Goal: Find specific page/section: Find specific page/section

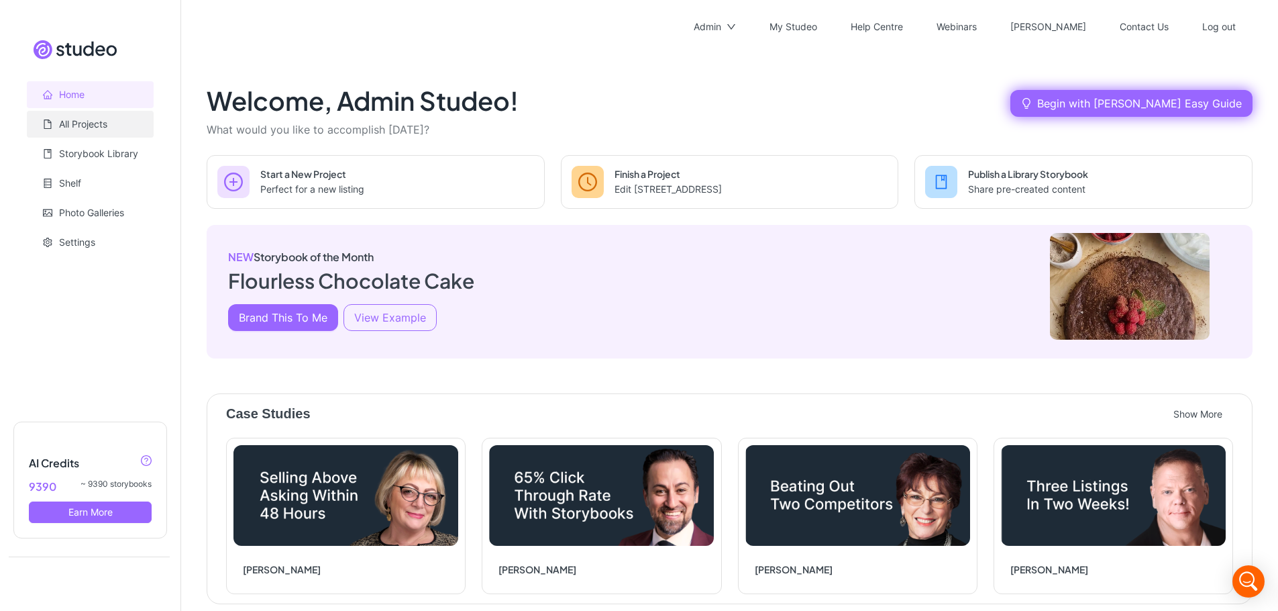
click at [77, 124] on link "All Projects" at bounding box center [83, 123] width 48 height 11
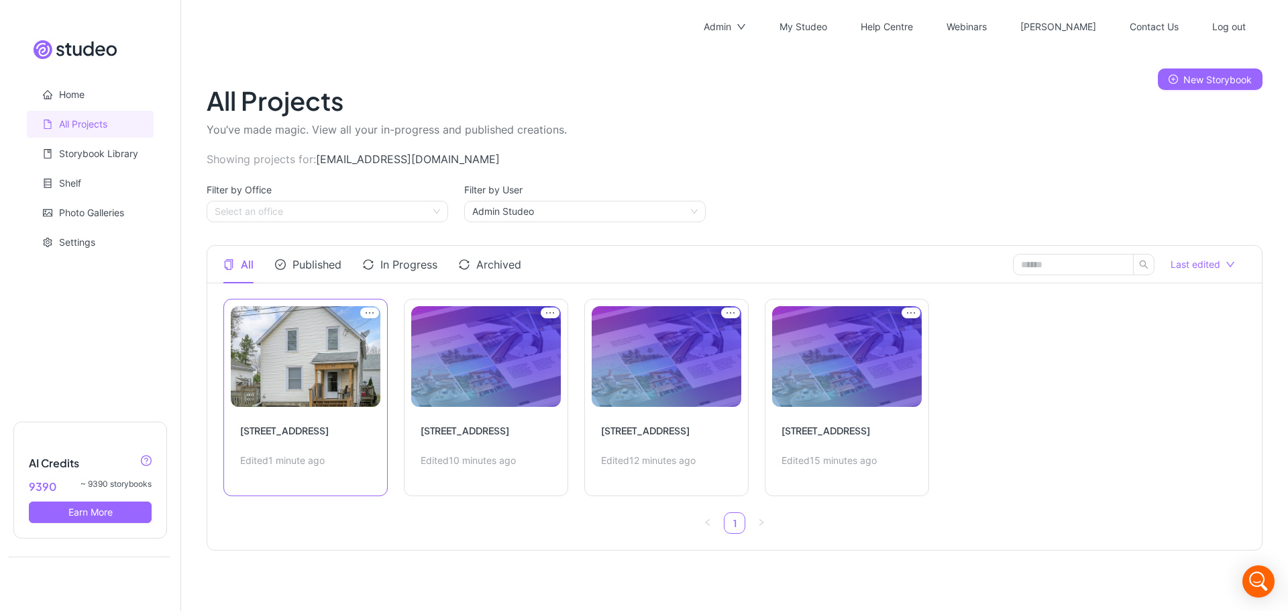
click at [292, 299] on link "Edit Project" at bounding box center [305, 397] width 164 height 197
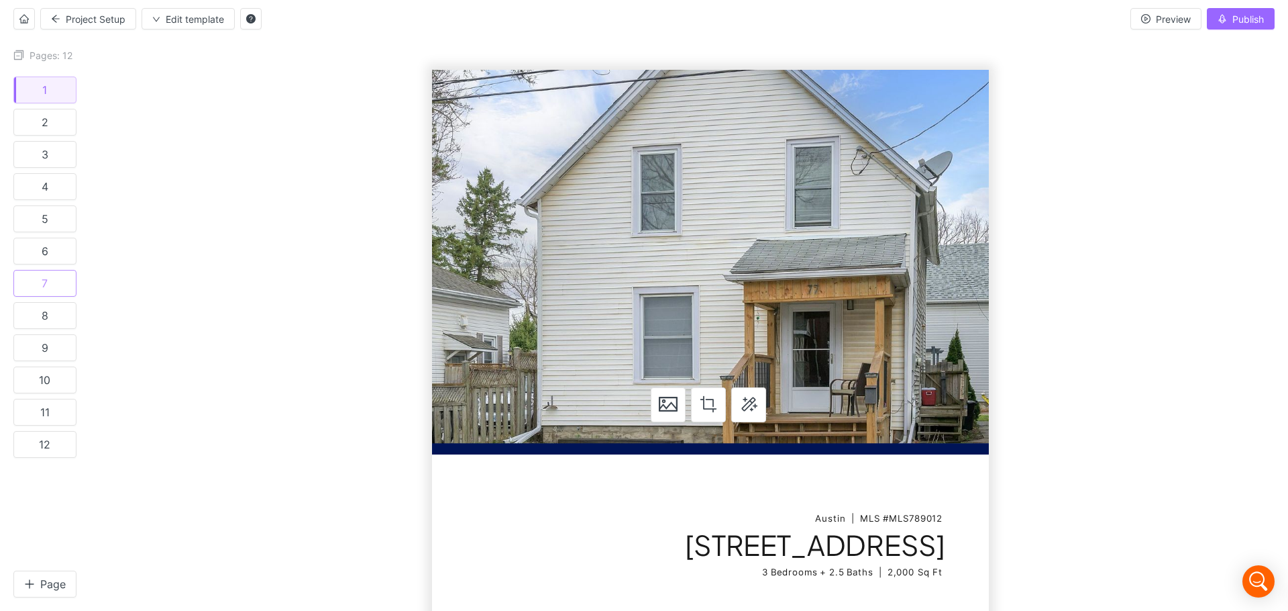
click at [42, 279] on div "7" at bounding box center [45, 282] width 6 height 13
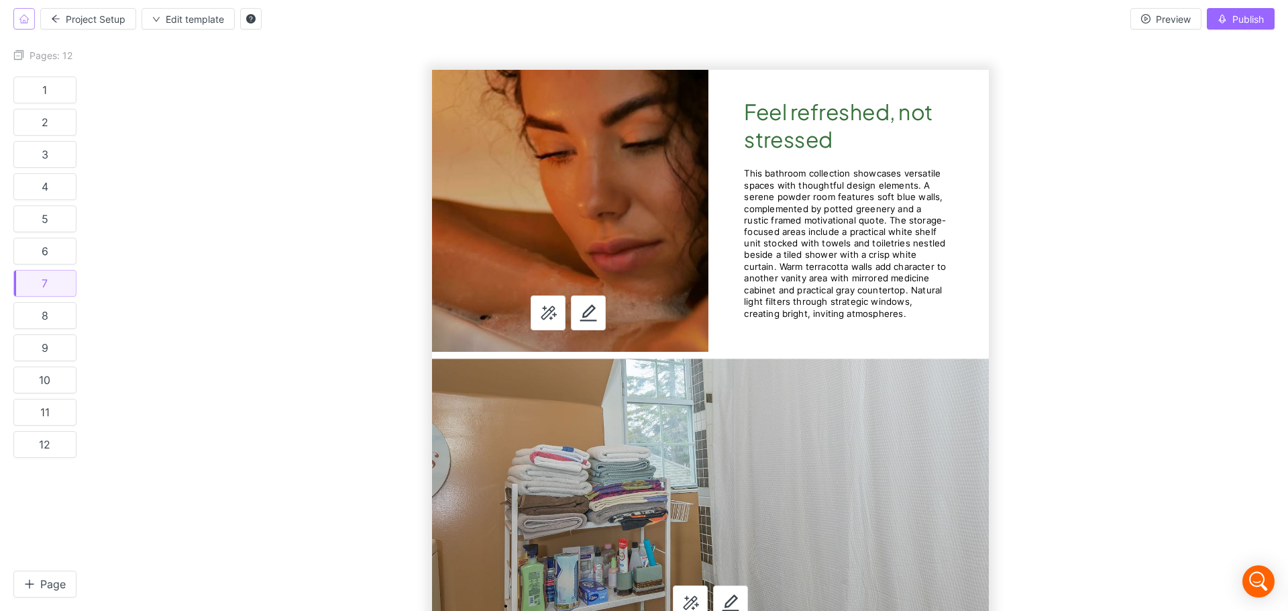
click at [27, 20] on icon "home" at bounding box center [23, 19] width 9 height 9
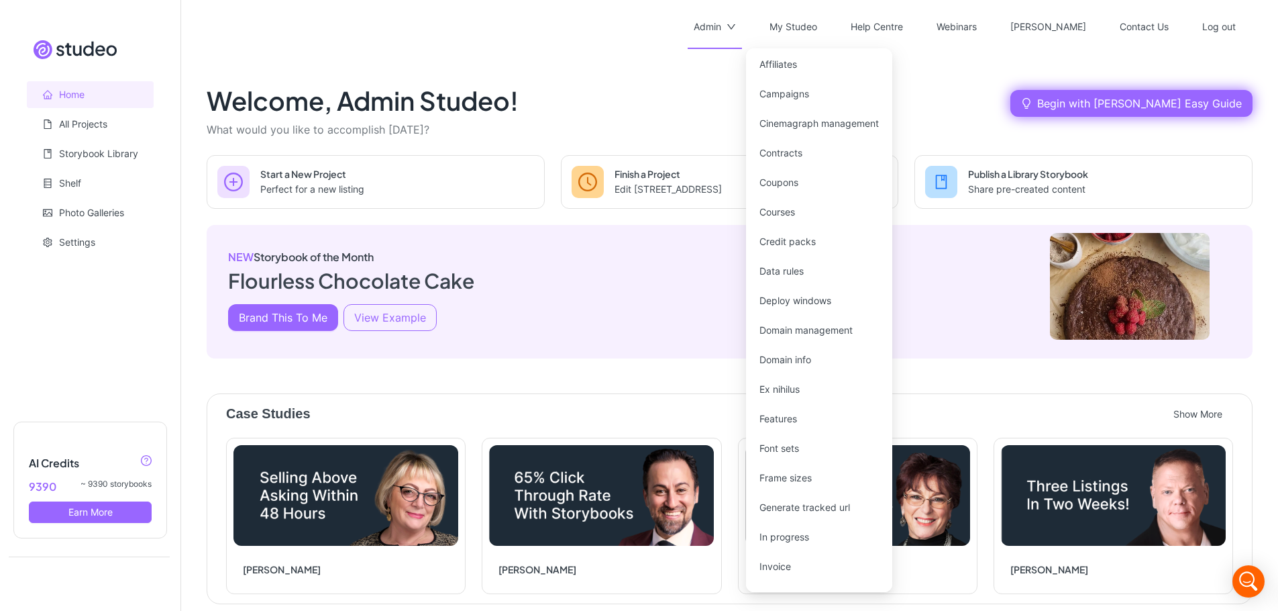
click at [721, 21] on div "Admin" at bounding box center [708, 26] width 28 height 43
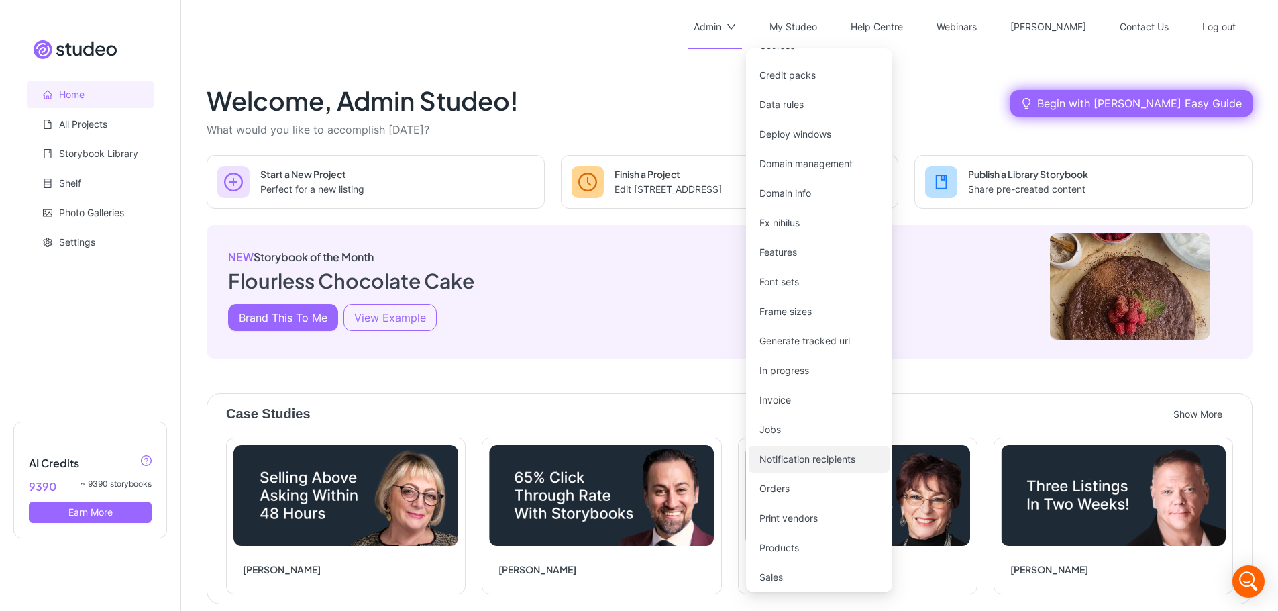
scroll to position [233, 0]
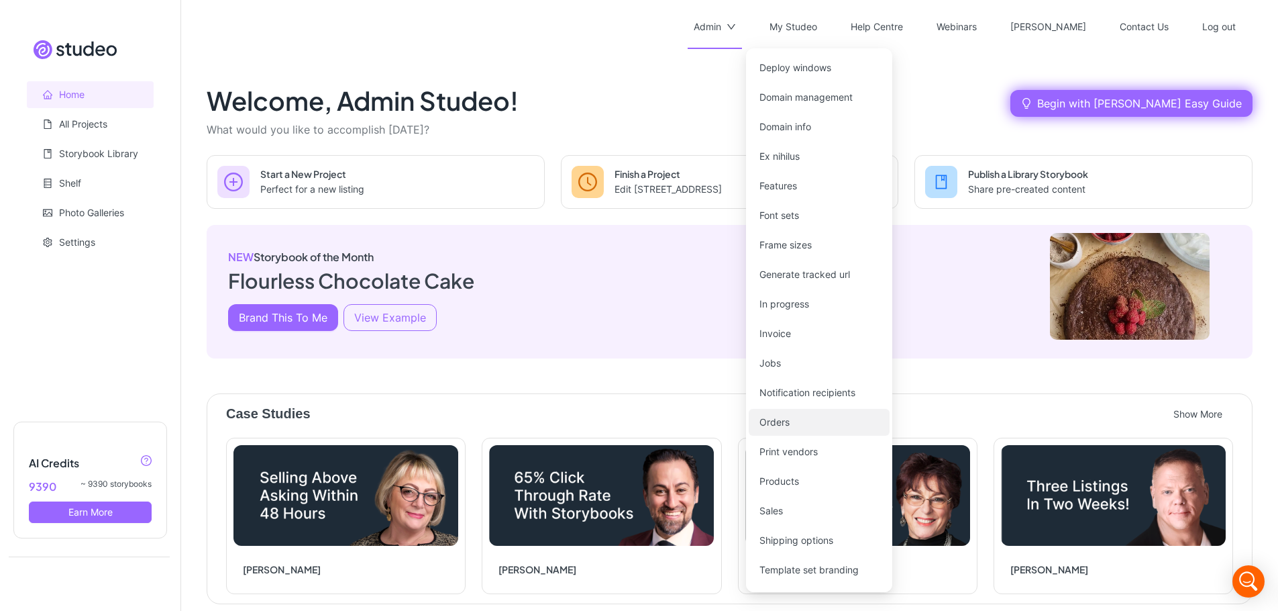
click at [790, 423] on link "Orders" at bounding box center [775, 421] width 30 height 11
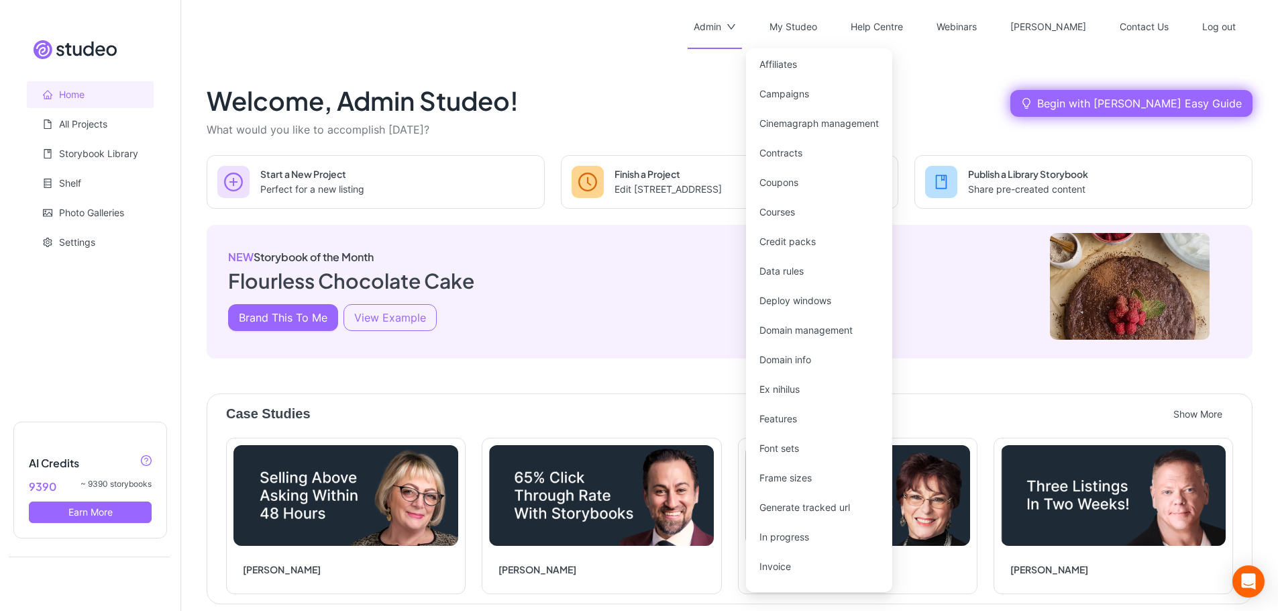
click at [721, 22] on div "Admin" at bounding box center [708, 26] width 28 height 43
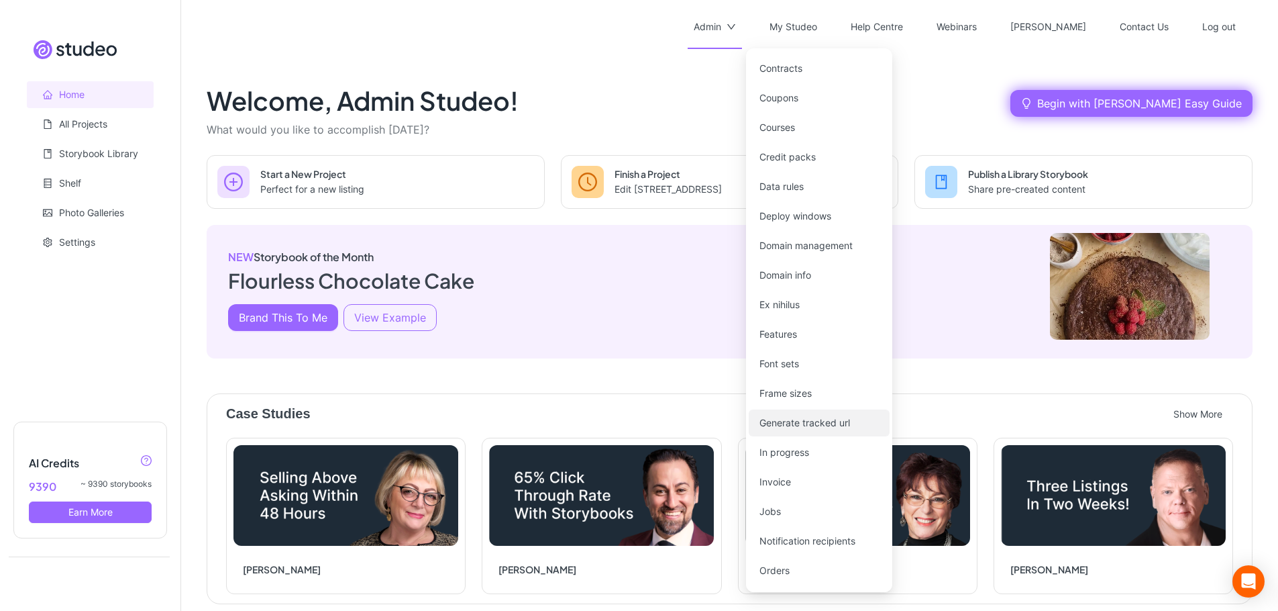
scroll to position [283, 0]
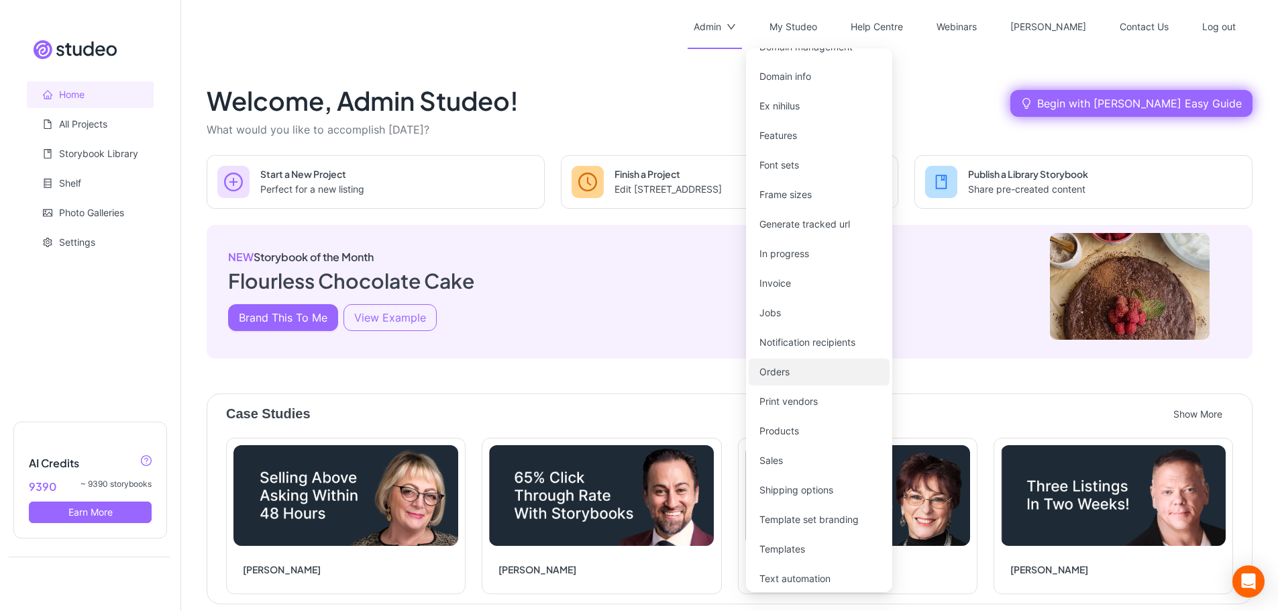
click at [790, 376] on link "Orders" at bounding box center [775, 371] width 30 height 11
